Goal: Task Accomplishment & Management: Complete application form

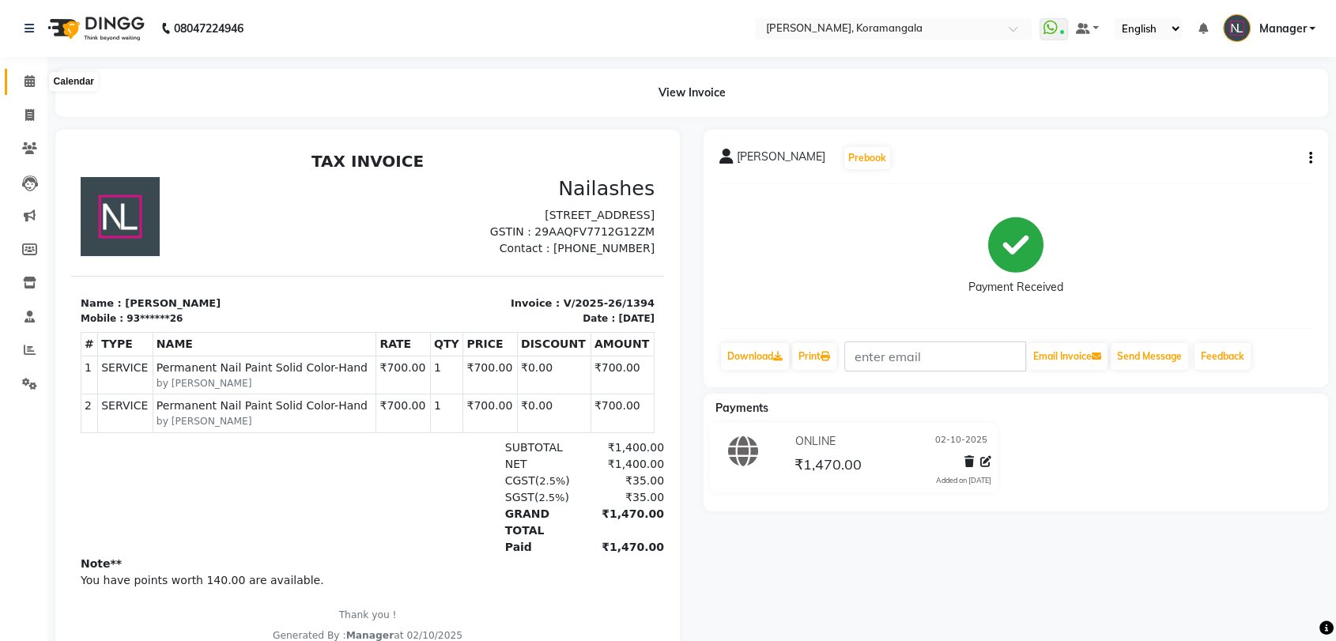
click at [25, 77] on icon at bounding box center [29, 81] width 10 height 12
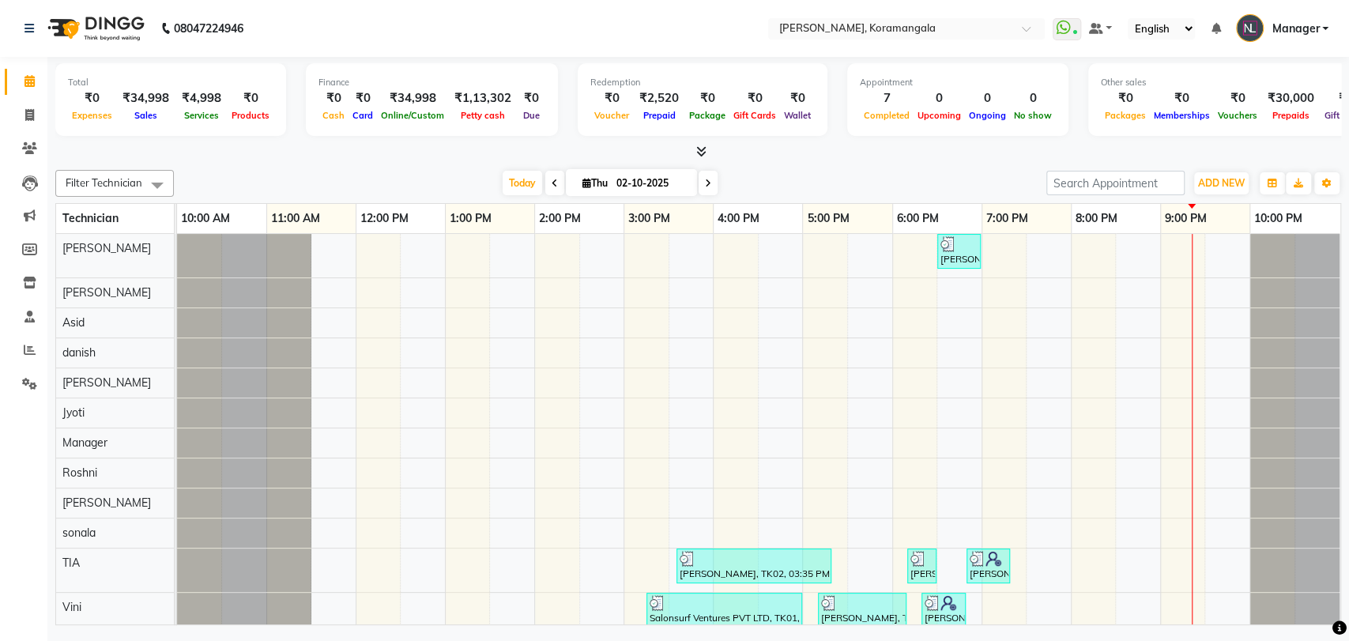
click at [706, 147] on icon at bounding box center [701, 151] width 10 height 12
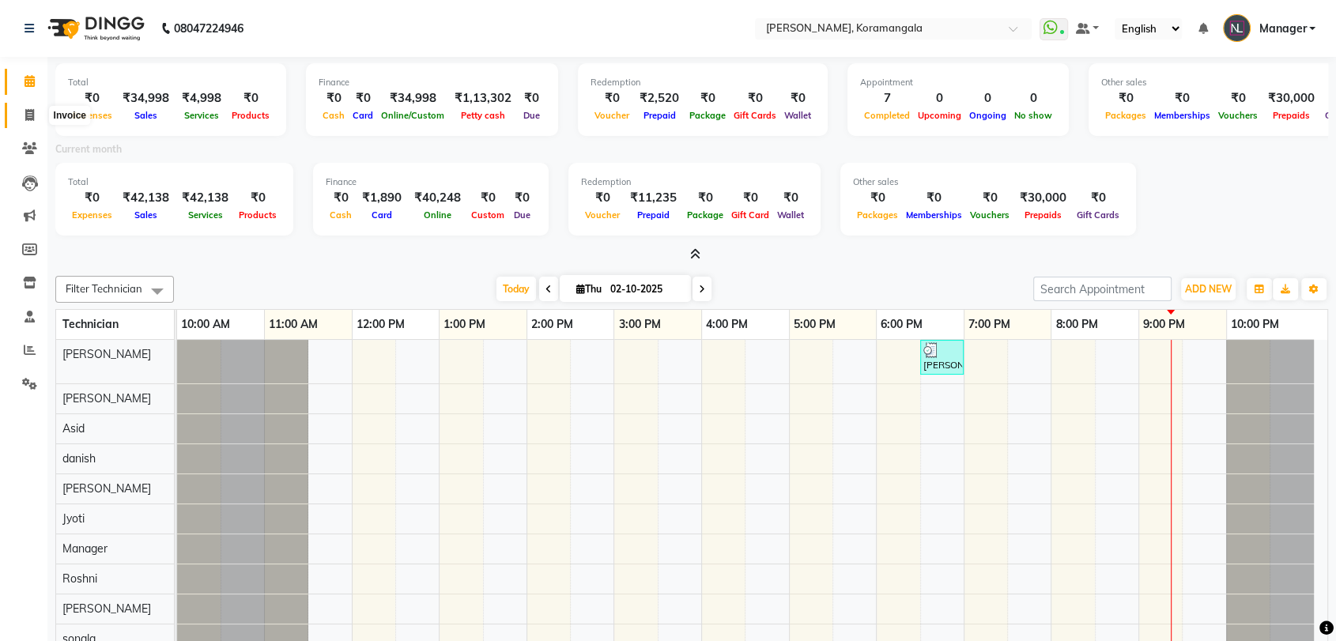
click at [28, 111] on icon at bounding box center [29, 115] width 9 height 12
select select "3769"
select select "service"
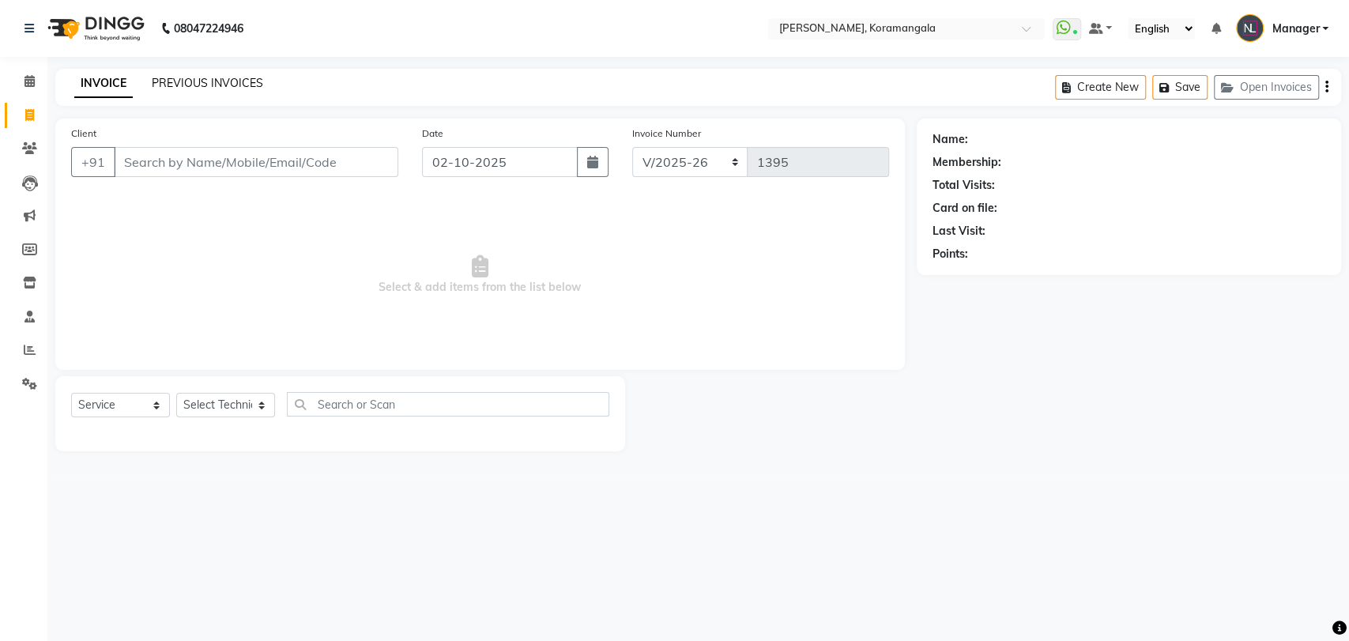
click at [199, 77] on link "PREVIOUS INVOICES" at bounding box center [207, 83] width 111 height 14
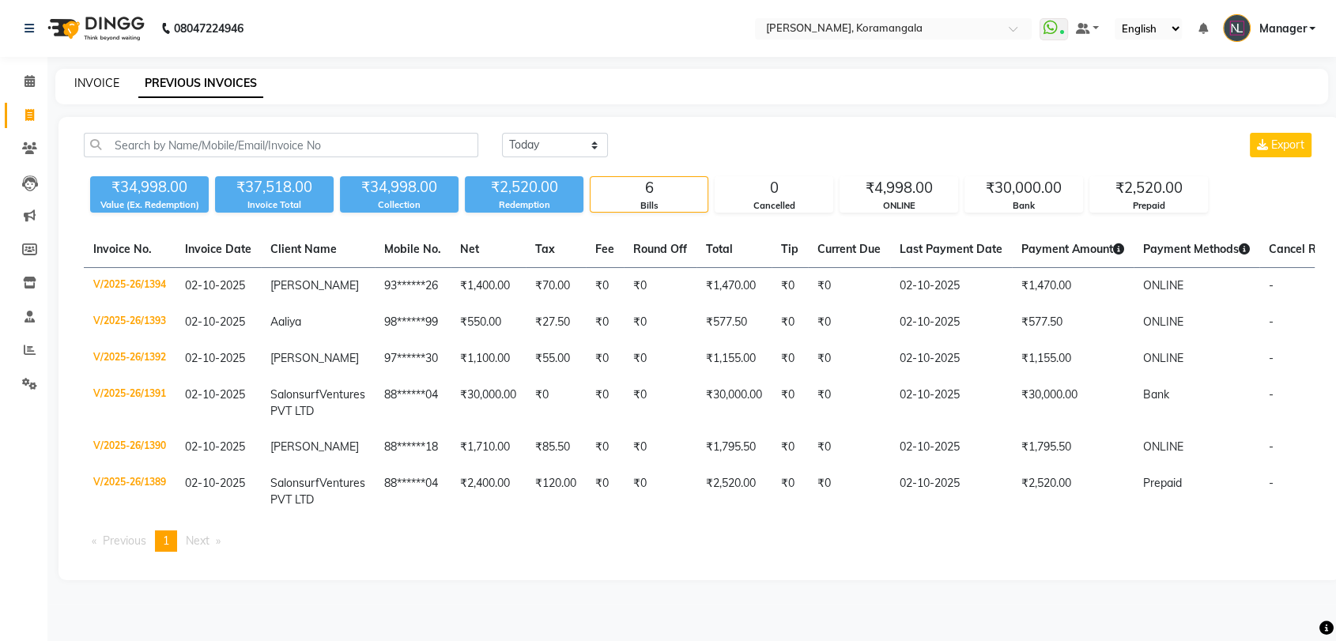
click at [99, 81] on link "INVOICE" at bounding box center [96, 83] width 45 height 14
select select "service"
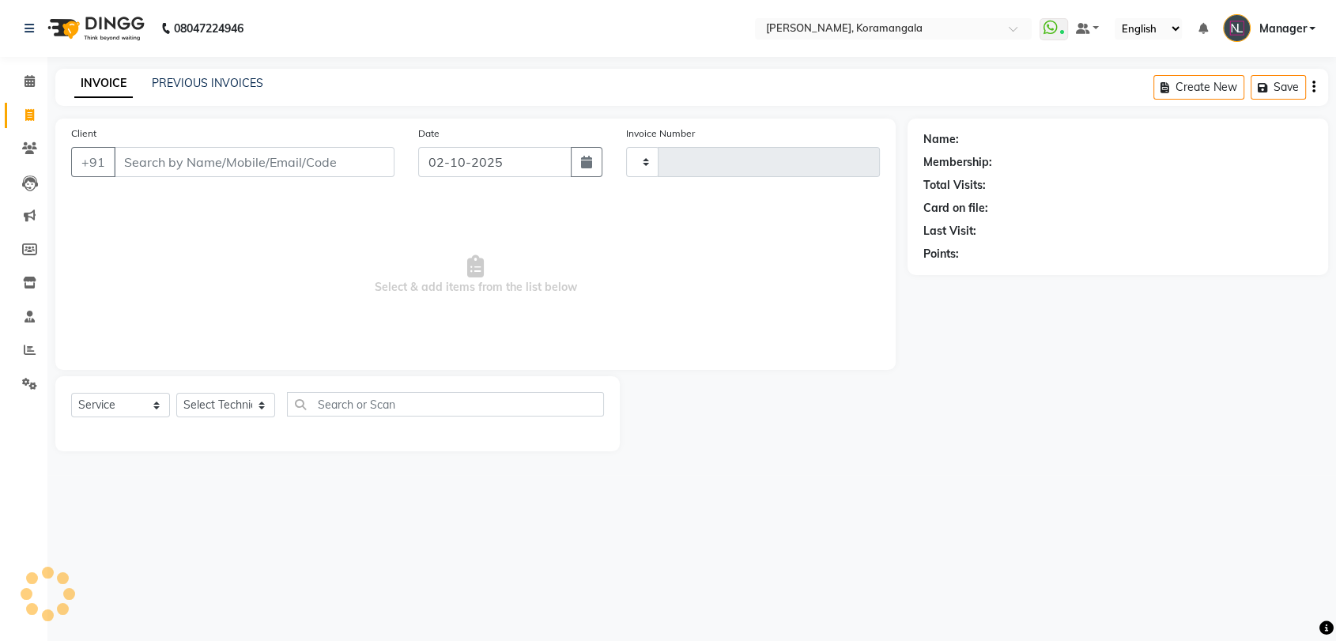
type input "1395"
select select "3769"
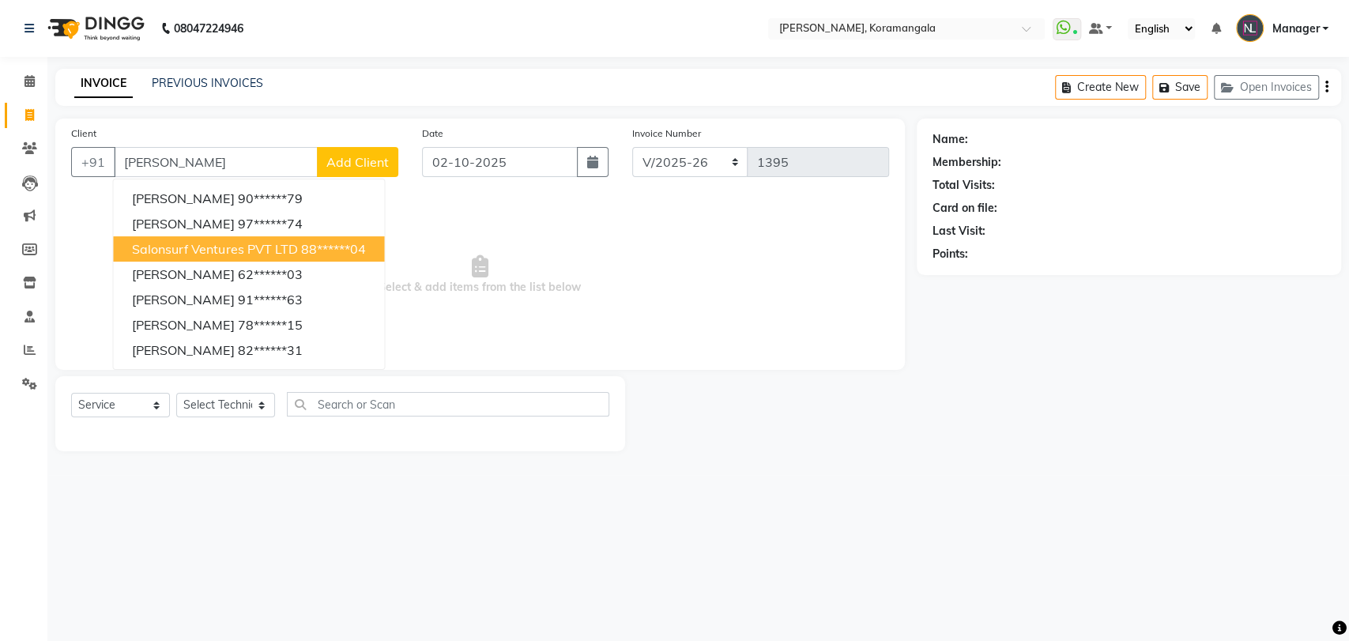
click at [173, 251] on span "Salonsurf Ventures PVT LTD" at bounding box center [214, 249] width 165 height 16
type input "88******04"
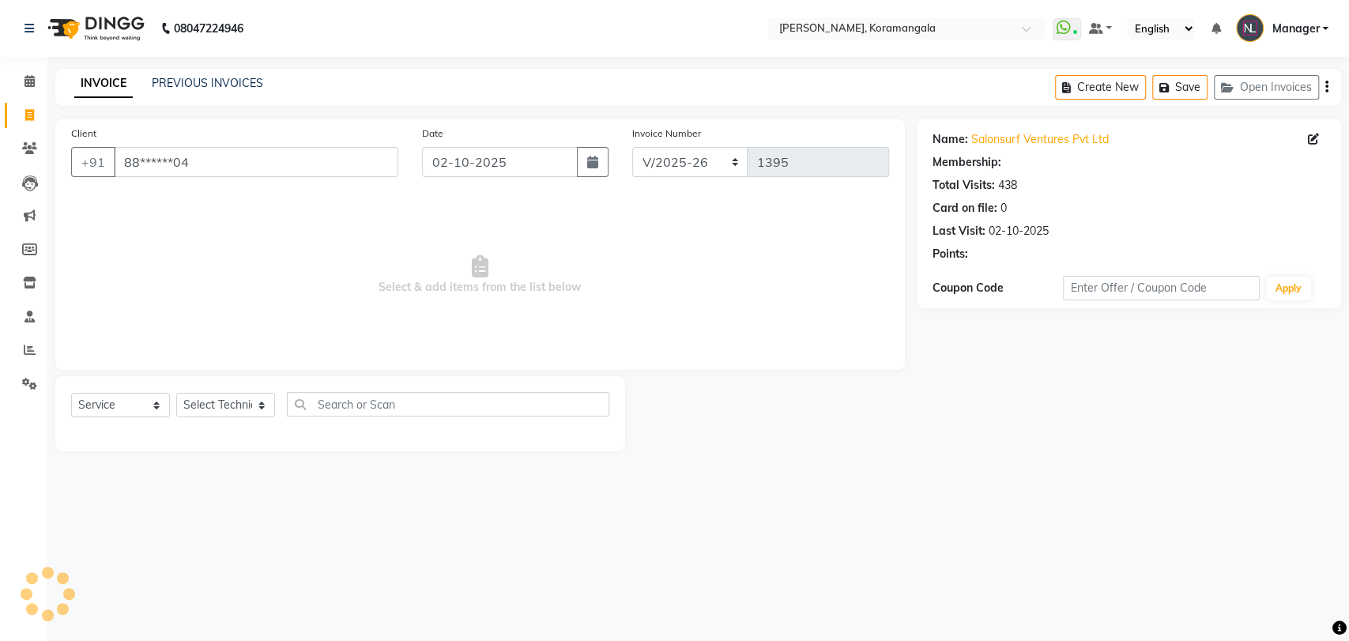
select select "1: Object"
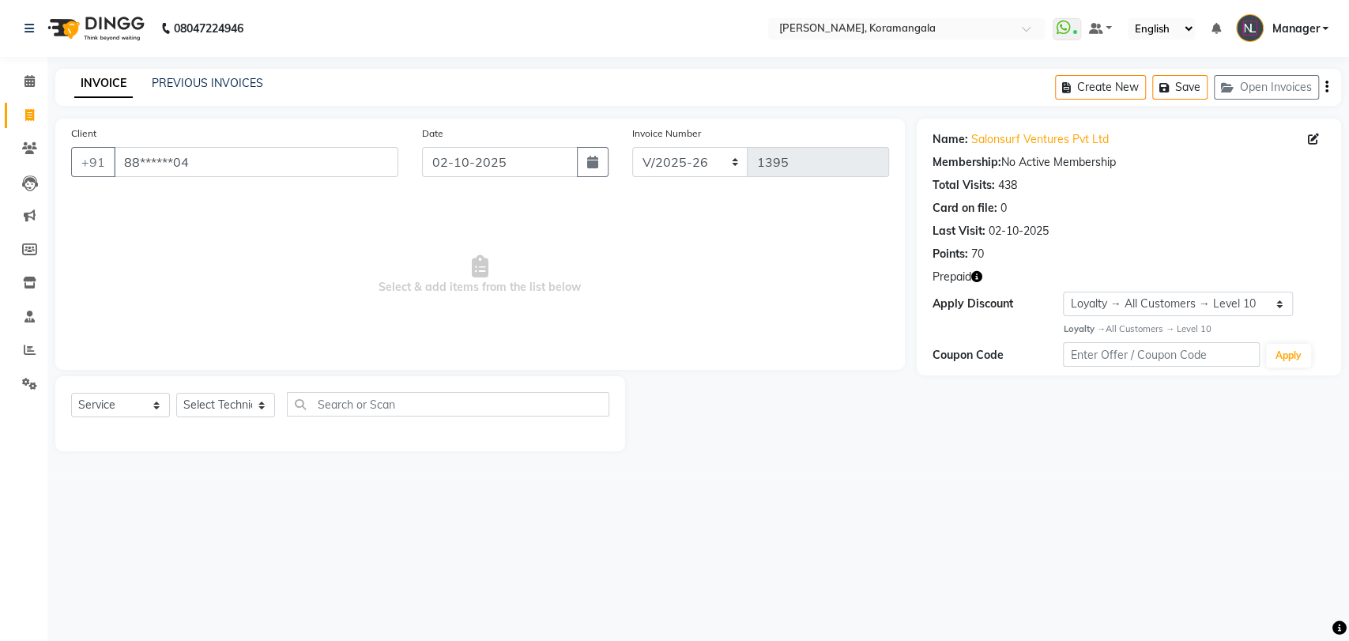
click at [972, 277] on icon "button" at bounding box center [976, 276] width 11 height 11
click at [31, 77] on icon at bounding box center [29, 81] width 10 height 12
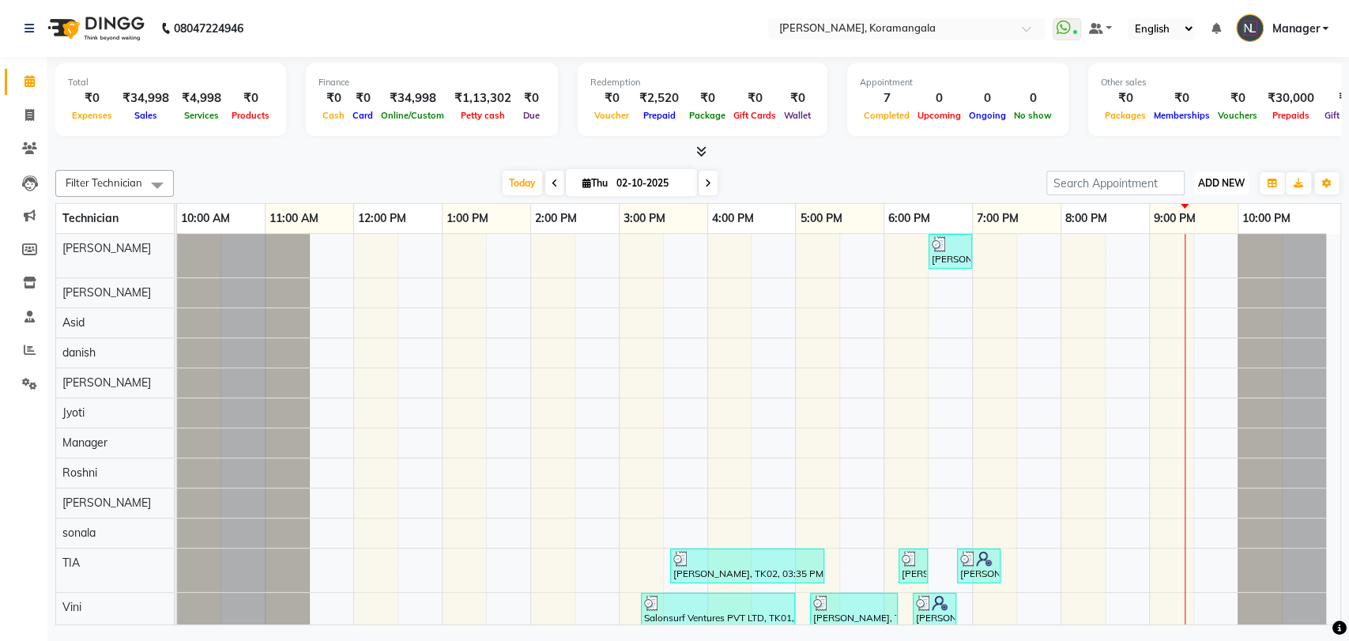
click at [1212, 183] on span "ADD NEW" at bounding box center [1221, 183] width 47 height 12
click at [1190, 261] on link "Add Expense" at bounding box center [1185, 254] width 125 height 21
select select "1"
select select "1934"
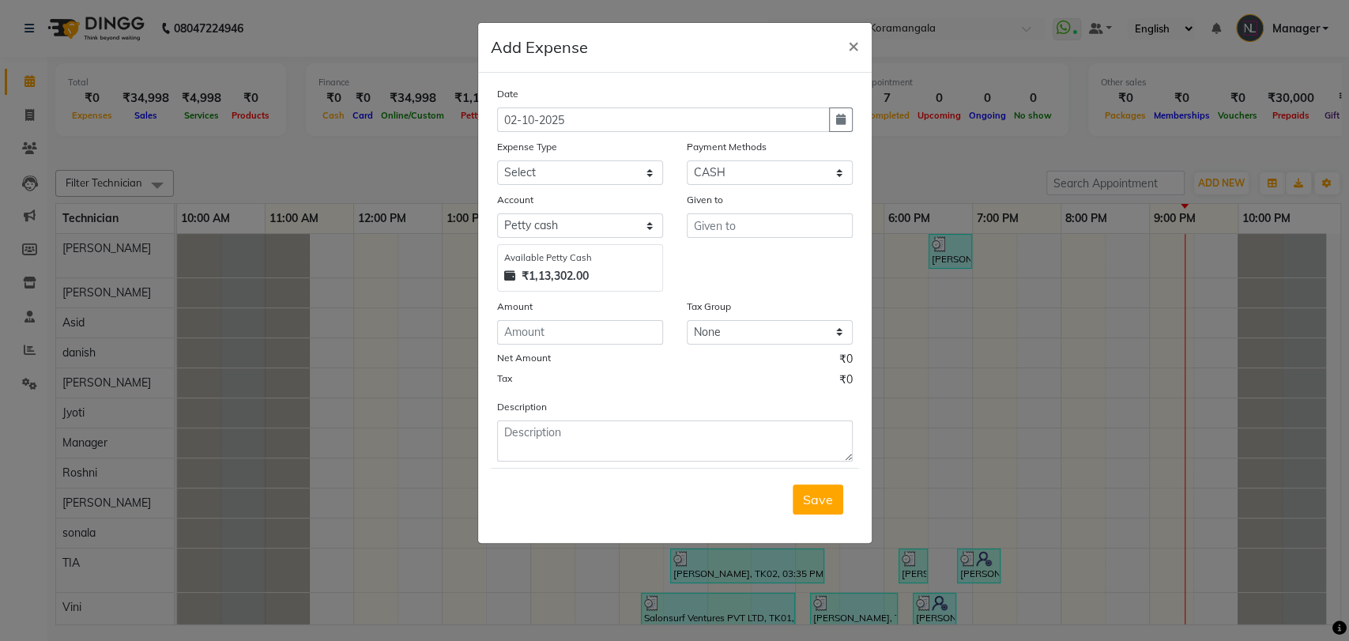
click at [569, 186] on div "Date 02-10-2025 Expense Type Select acetone Advance Salary bank deposite Batter…" at bounding box center [675, 273] width 356 height 376
click at [571, 179] on select "Select acetone Advance Salary bank deposite Battery cell BBMP Beauty products B…" at bounding box center [580, 172] width 166 height 24
select select "3148"
click at [497, 160] on select "Select acetone Advance Salary bank deposite Battery cell BBMP Beauty products B…" at bounding box center [580, 172] width 166 height 24
click at [740, 217] on input "text" at bounding box center [770, 225] width 166 height 24
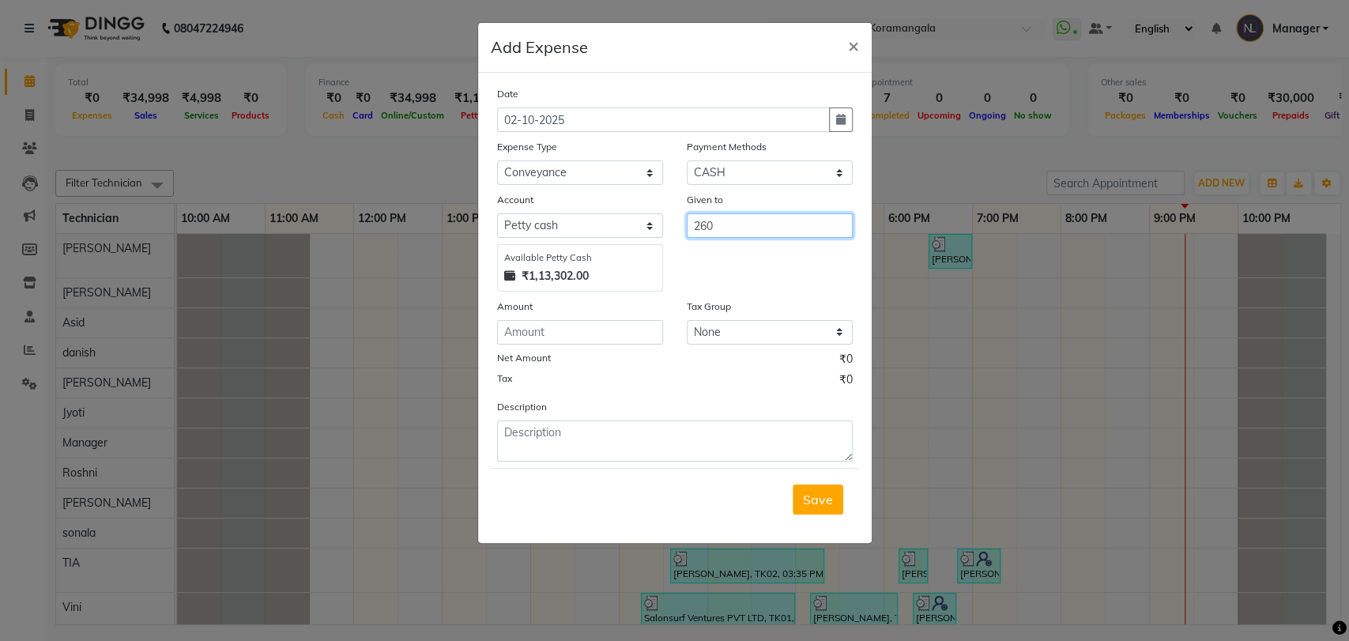
click at [740, 217] on input "260" at bounding box center [770, 225] width 166 height 24
click at [740, 217] on input "260,..,.,.,.," at bounding box center [770, 225] width 166 height 24
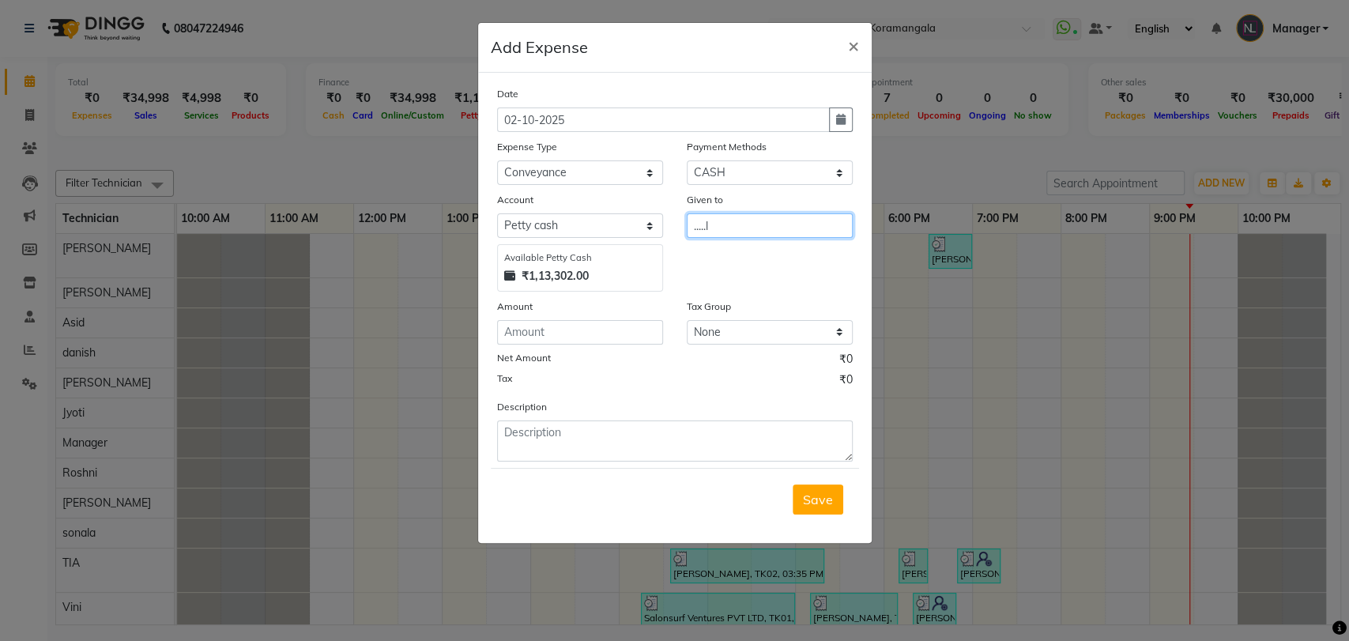
click at [734, 218] on input ".....l" at bounding box center [770, 225] width 166 height 24
type input "."
click at [742, 269] on button "DEE PANSHI" at bounding box center [750, 258] width 125 height 25
type input "[PERSON_NAME]"
click at [609, 351] on div "Net Amount ₹0" at bounding box center [675, 361] width 356 height 21
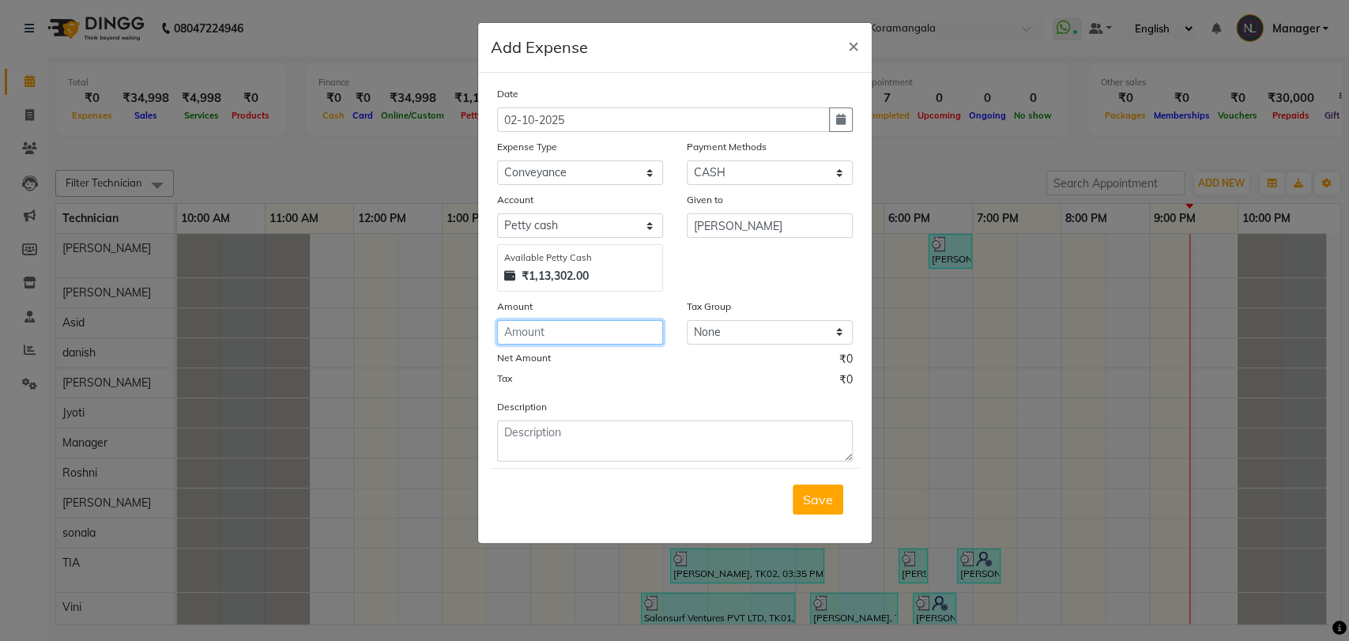
click at [632, 330] on input "number" at bounding box center [580, 332] width 166 height 24
type input "330"
click at [821, 508] on button "Save" at bounding box center [818, 499] width 51 height 30
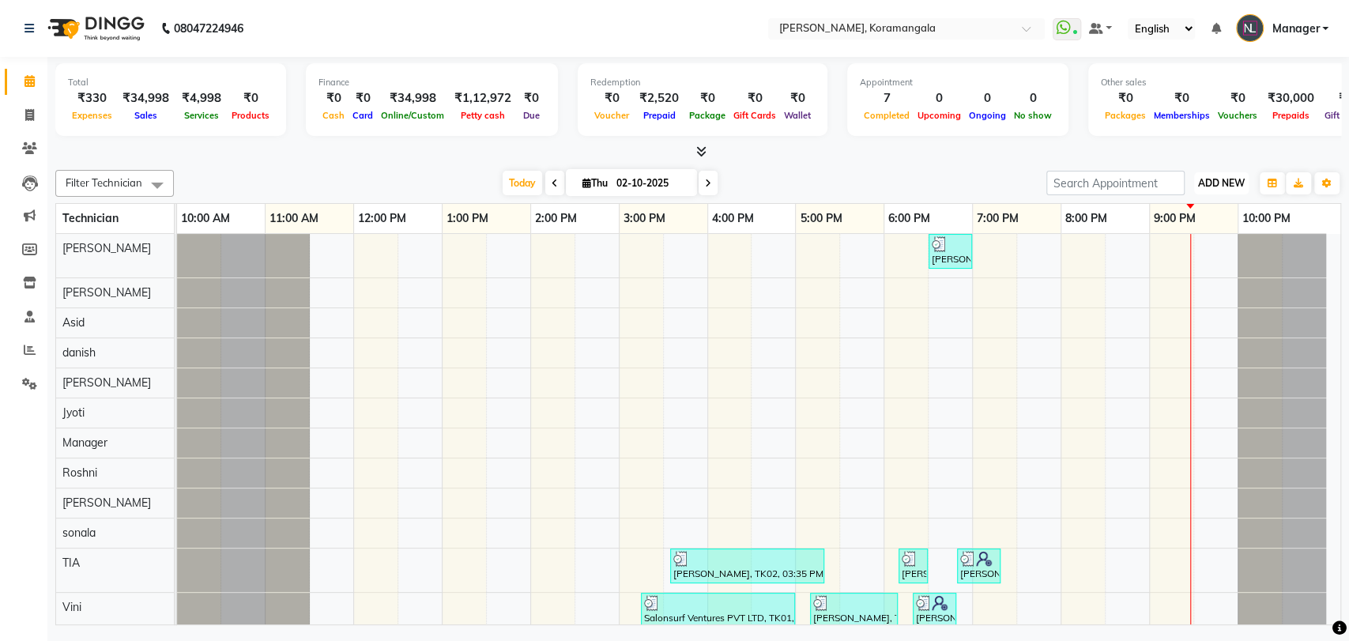
click at [1204, 175] on button "ADD NEW Toggle Dropdown" at bounding box center [1221, 183] width 55 height 22
click at [1166, 245] on link "Add Expense" at bounding box center [1185, 254] width 125 height 21
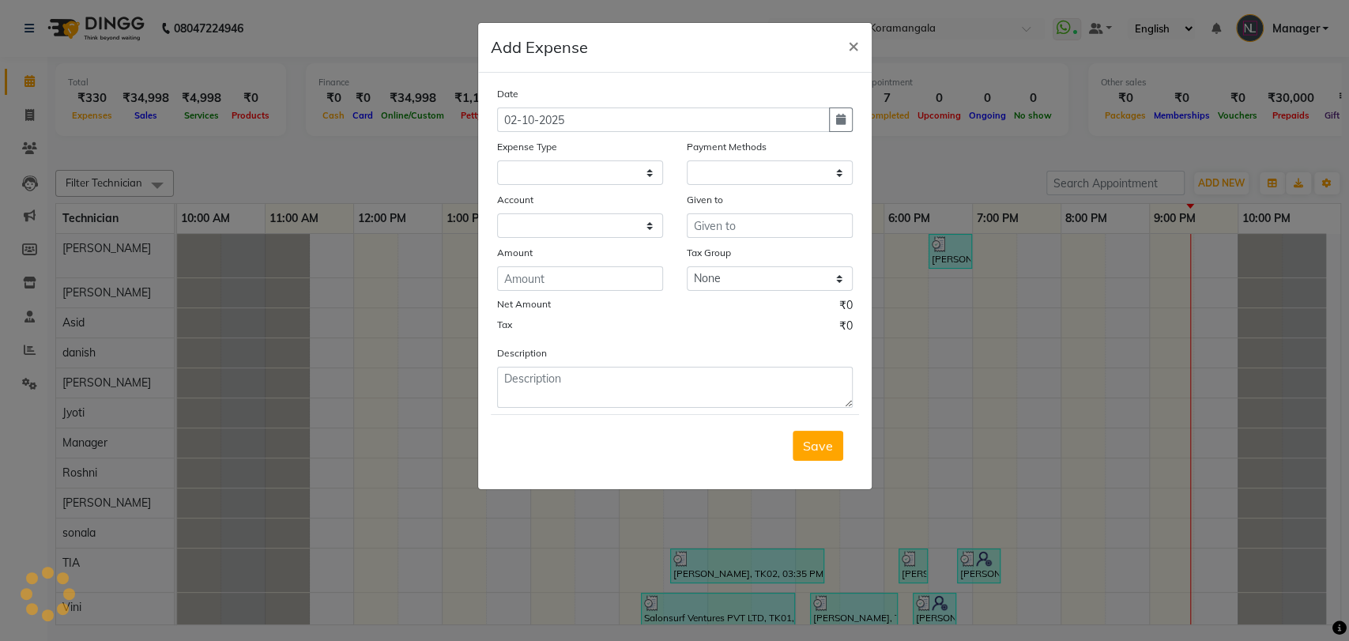
select select "1"
select select "1934"
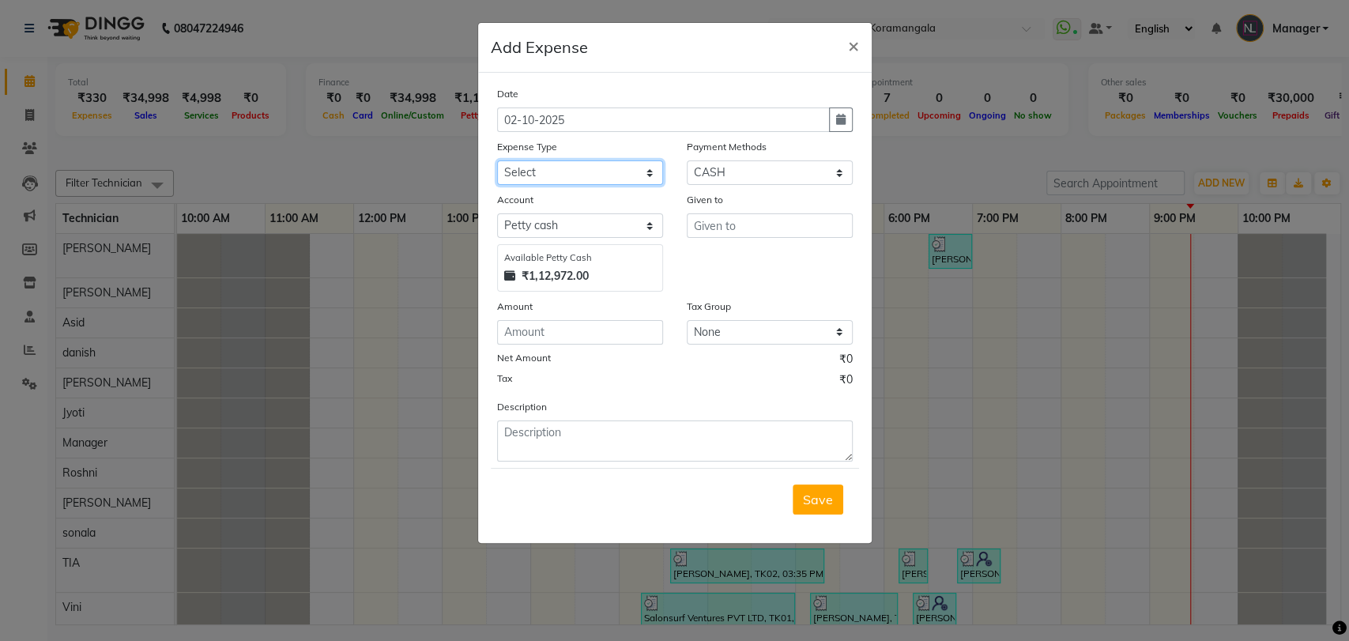
click at [530, 169] on select "Select acetone Advance Salary bank deposite Battery cell BBMP Beauty products B…" at bounding box center [580, 172] width 166 height 24
select select "19733"
click at [497, 160] on select "Select acetone Advance Salary bank deposite Battery cell BBMP Beauty products B…" at bounding box center [580, 172] width 166 height 24
click at [742, 230] on input "text" at bounding box center [770, 225] width 166 height 24
type input "hk"
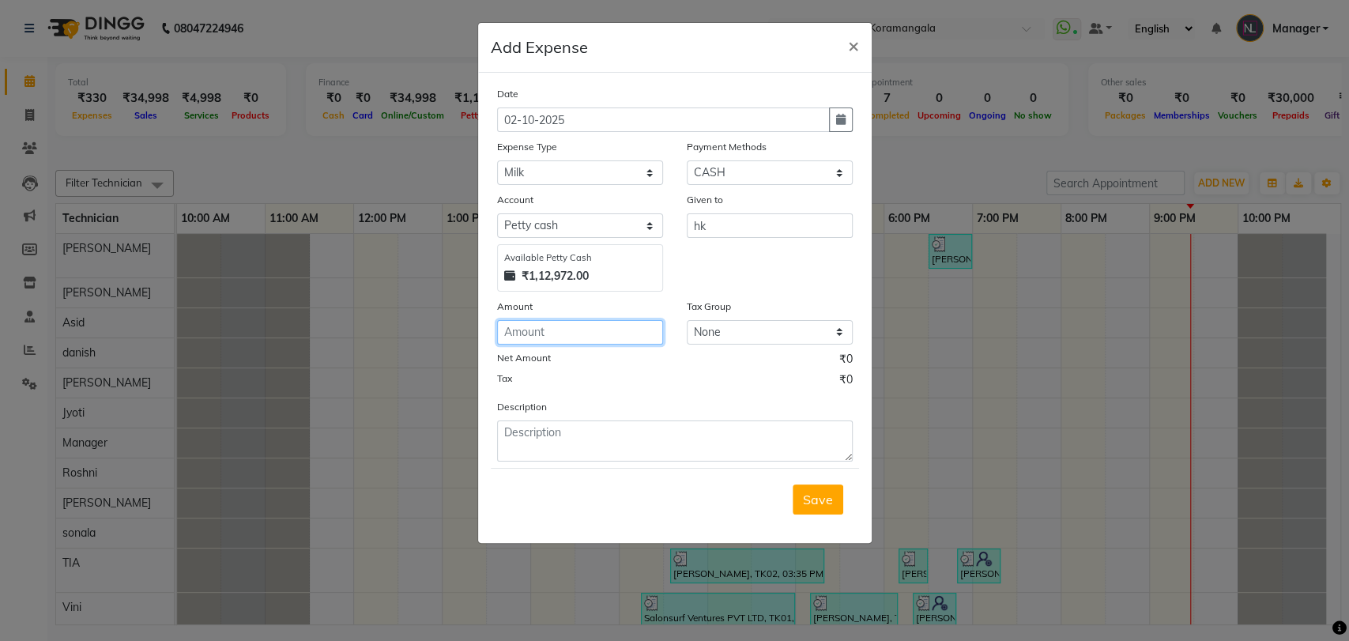
click at [630, 332] on input "number" at bounding box center [580, 332] width 166 height 24
type input "100"
click at [828, 487] on button "Save" at bounding box center [818, 499] width 51 height 30
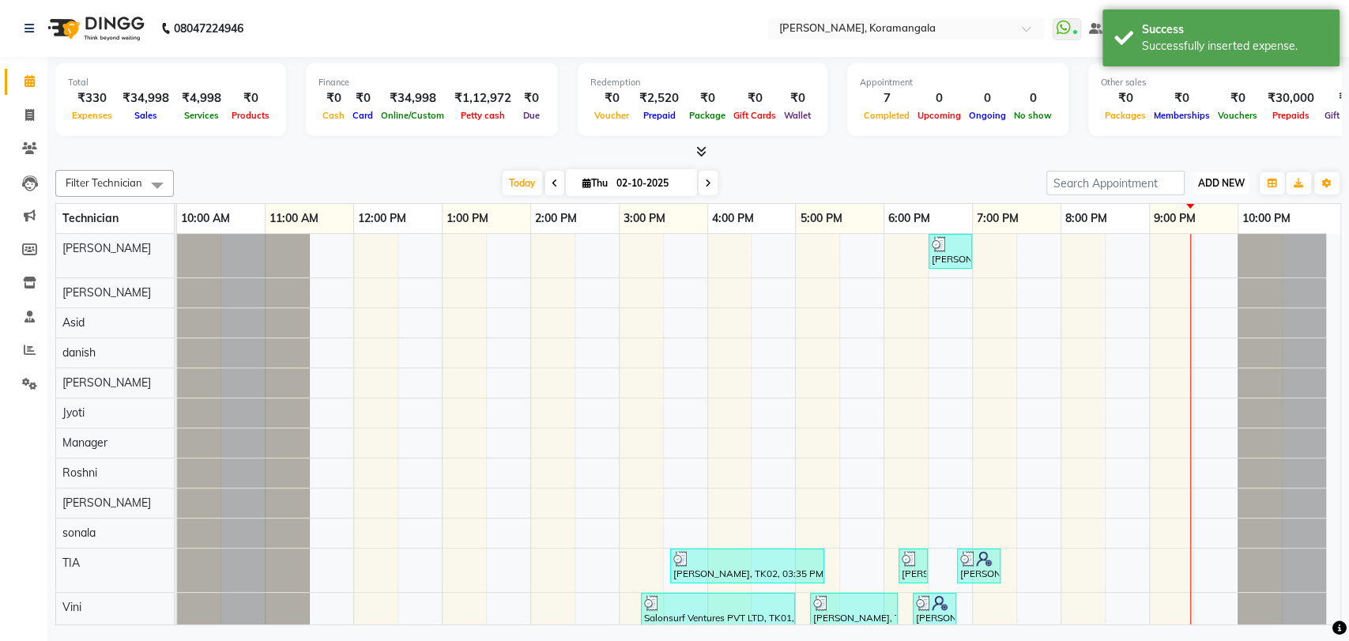
click at [1227, 173] on button "ADD NEW Toggle Dropdown" at bounding box center [1221, 183] width 55 height 22
click at [1169, 251] on link "Add Expense" at bounding box center [1185, 254] width 125 height 21
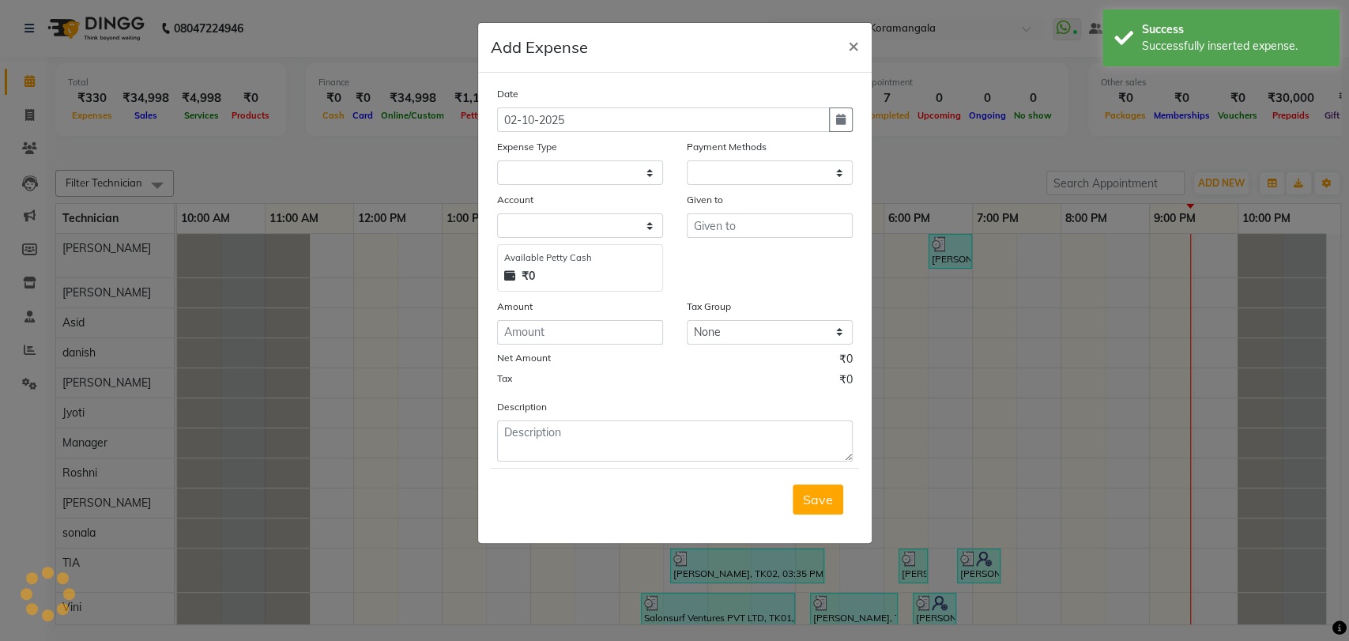
select select "1"
select select "1934"
click at [558, 162] on select "Select acetone Advance Salary bank deposite Battery cell BBMP Beauty products B…" at bounding box center [580, 172] width 166 height 24
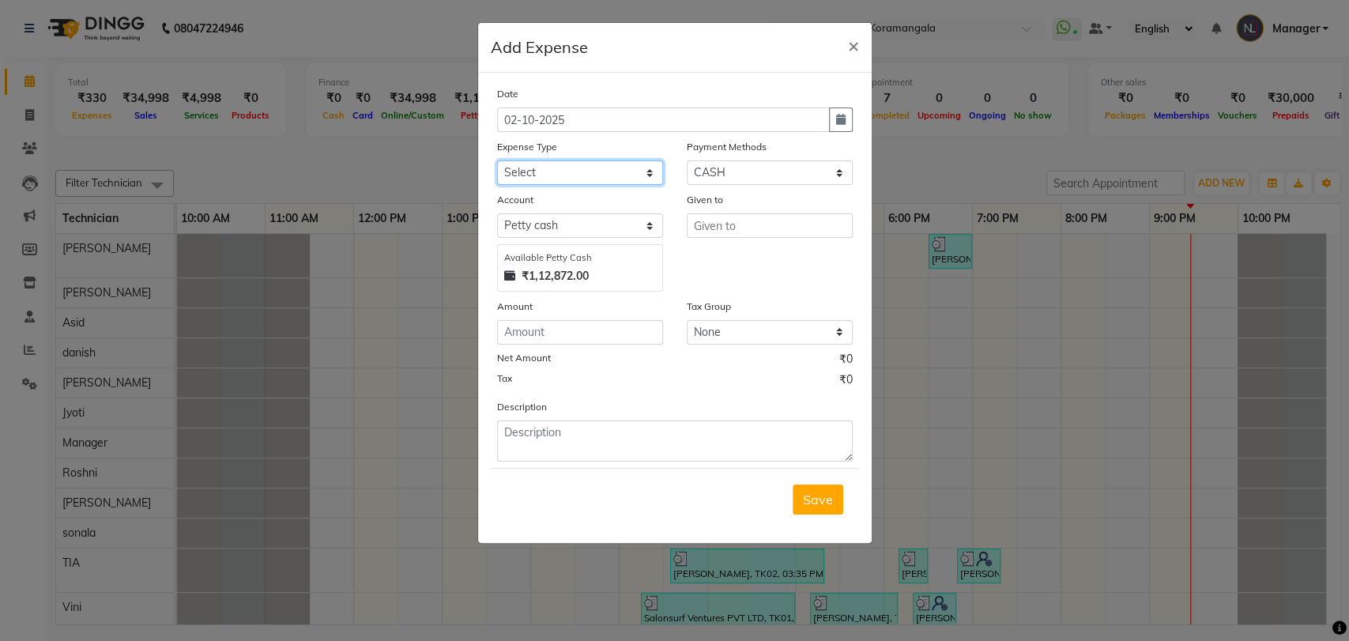
select select "16348"
click at [497, 160] on select "Select acetone Advance Salary bank deposite Battery cell BBMP Beauty products B…" at bounding box center [580, 172] width 166 height 24
click at [731, 229] on input "text" at bounding box center [770, 225] width 166 height 24
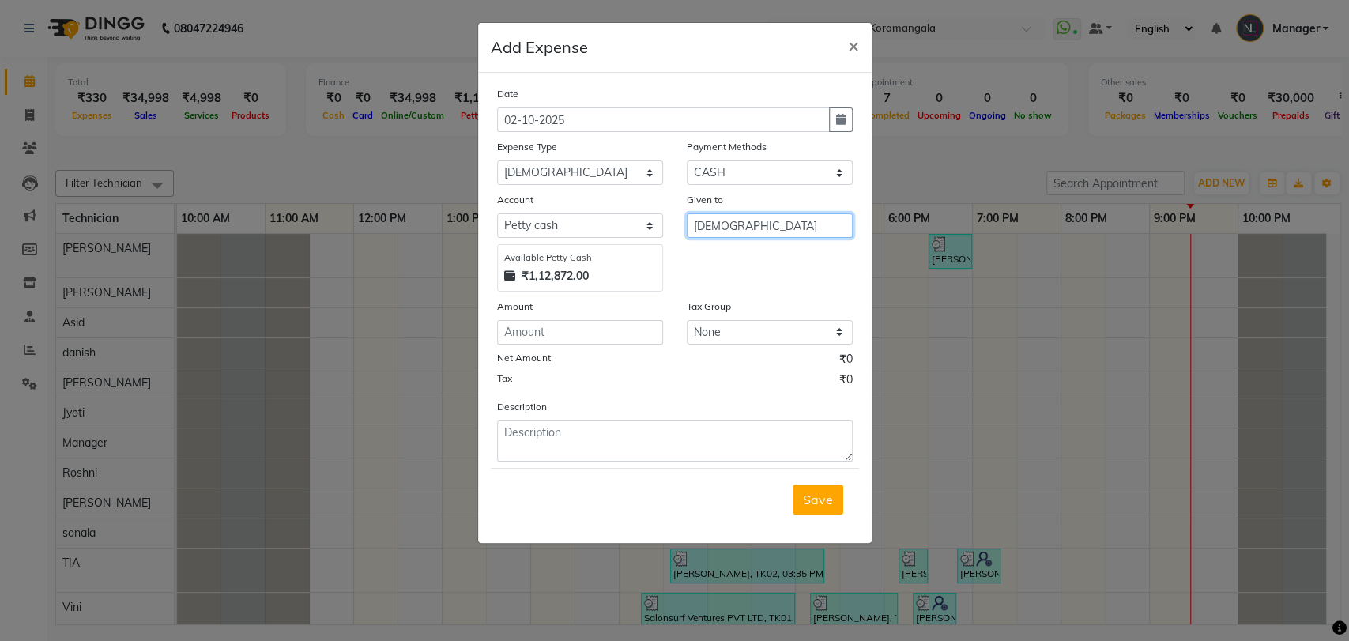
type input "gay"
click at [620, 330] on input "number" at bounding box center [580, 332] width 166 height 24
type input "30"
click at [807, 505] on span "Save" at bounding box center [818, 500] width 30 height 16
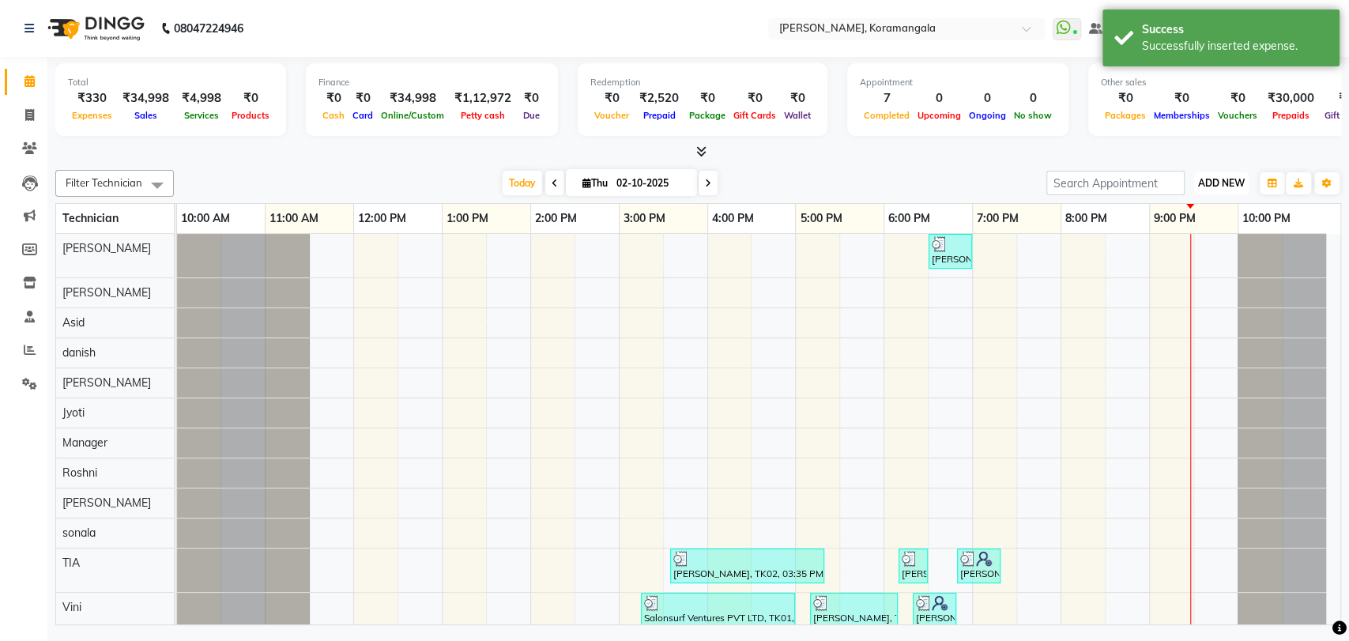
click at [1210, 181] on span "ADD NEW" at bounding box center [1221, 183] width 47 height 12
click at [1170, 254] on link "Add Expense" at bounding box center [1185, 254] width 125 height 21
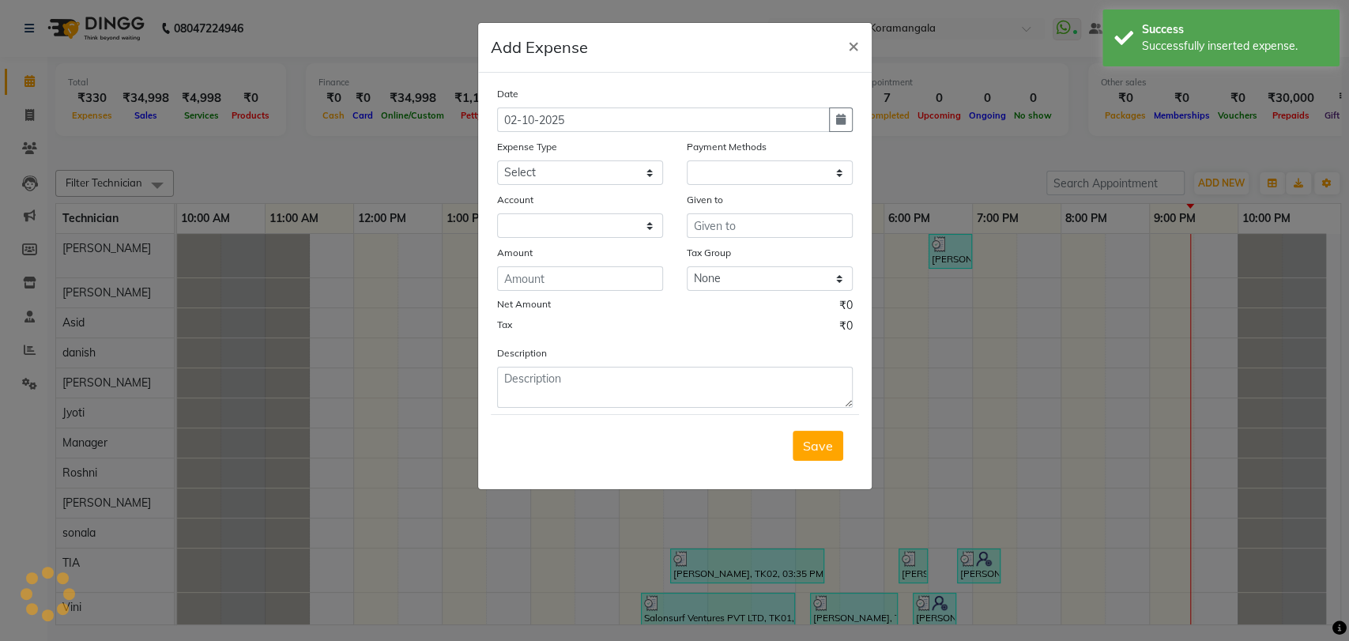
select select "1"
select select "1934"
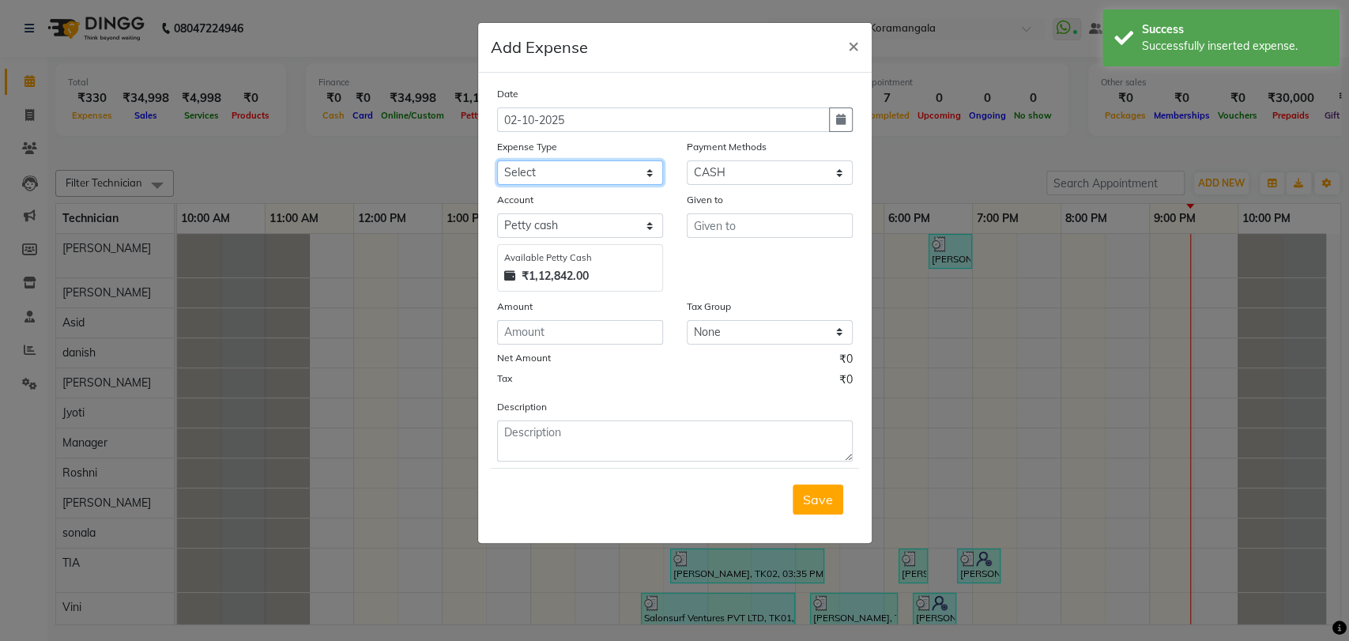
click at [558, 172] on select "Select acetone Advance Salary bank deposite Battery cell BBMP Beauty products B…" at bounding box center [580, 172] width 166 height 24
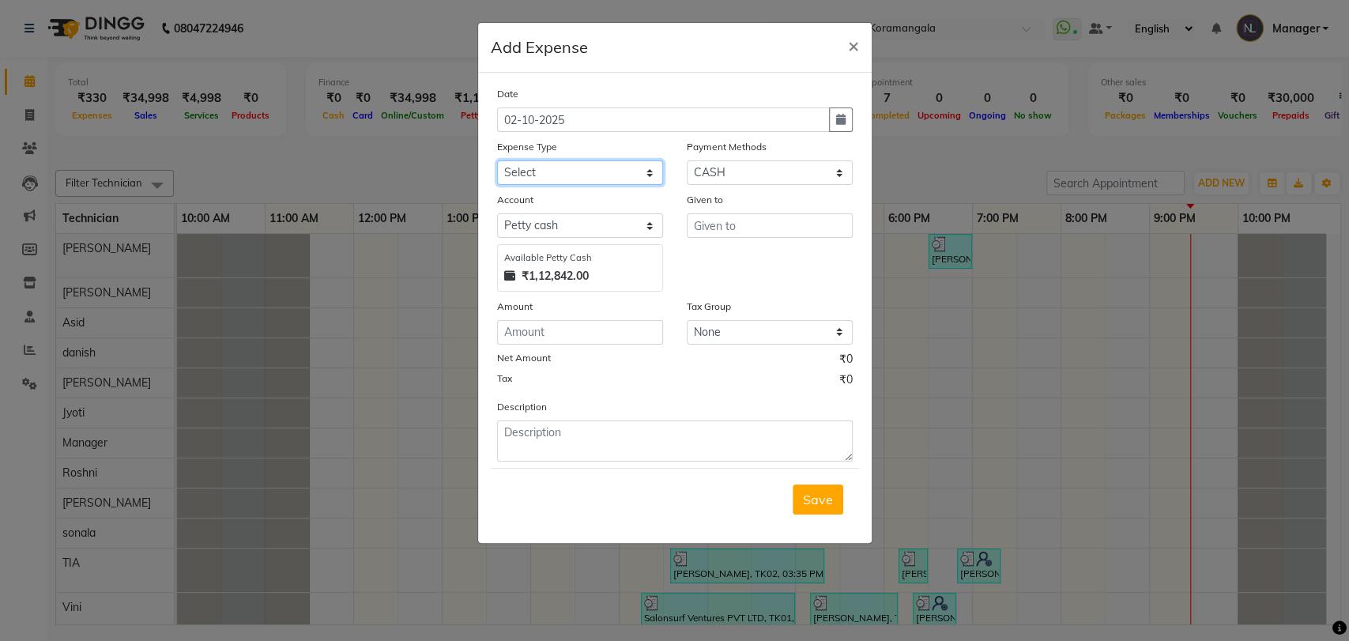
select select "3130"
click at [497, 160] on select "Select acetone Advance Salary bank deposite Battery cell BBMP Beauty products B…" at bounding box center [580, 172] width 166 height 24
click at [730, 222] on input "text" at bounding box center [770, 225] width 166 height 24
type input "hk"
click at [594, 323] on input "number" at bounding box center [580, 332] width 166 height 24
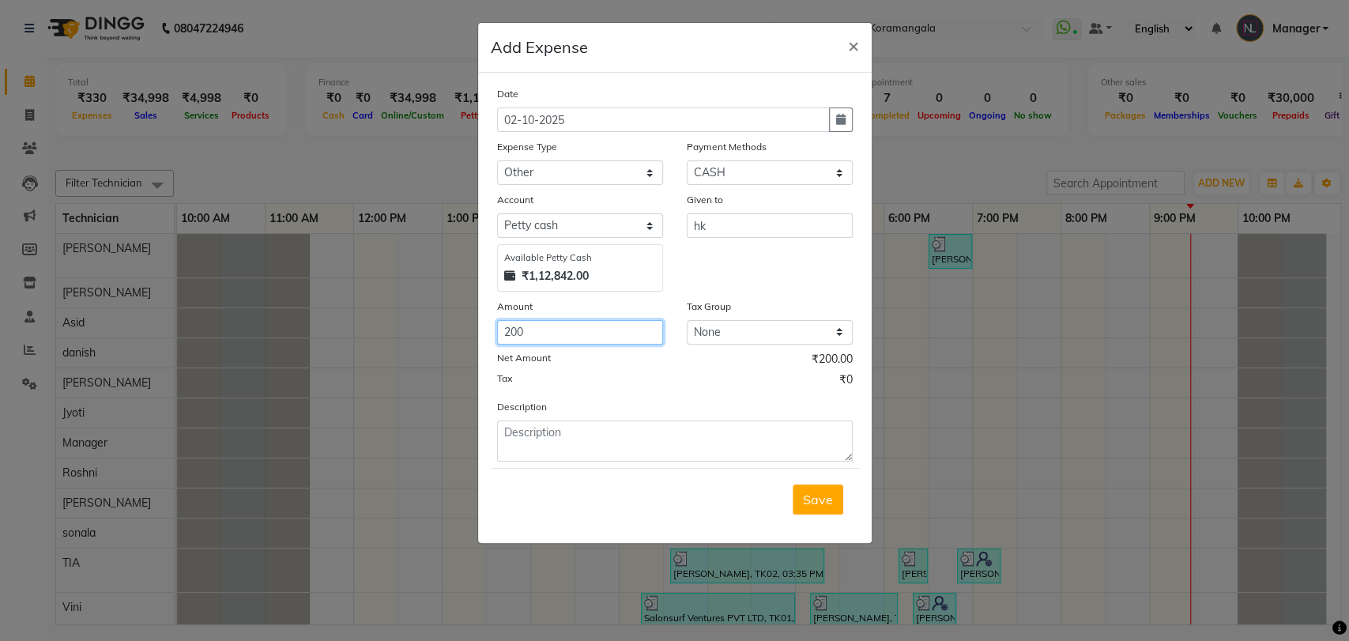
type input "200"
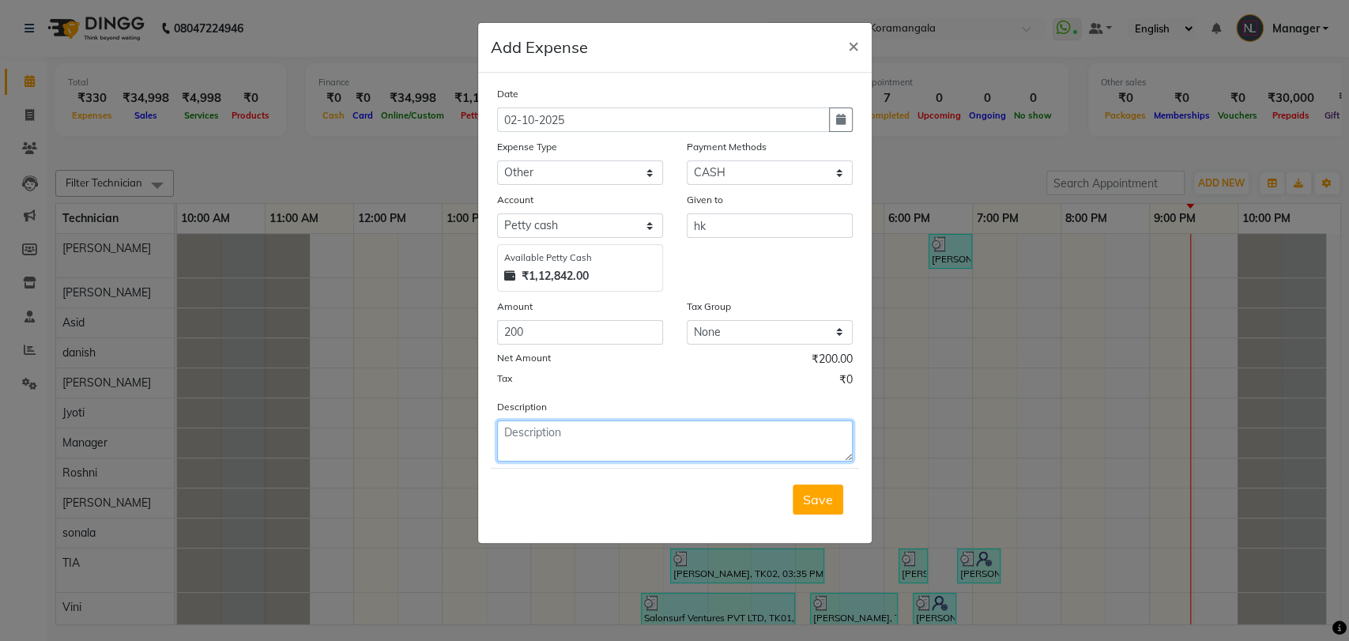
click at [551, 453] on textarea at bounding box center [675, 440] width 356 height 41
type textarea "room freshner"
click at [809, 507] on button "Save" at bounding box center [818, 499] width 51 height 30
